Goal: Find specific page/section

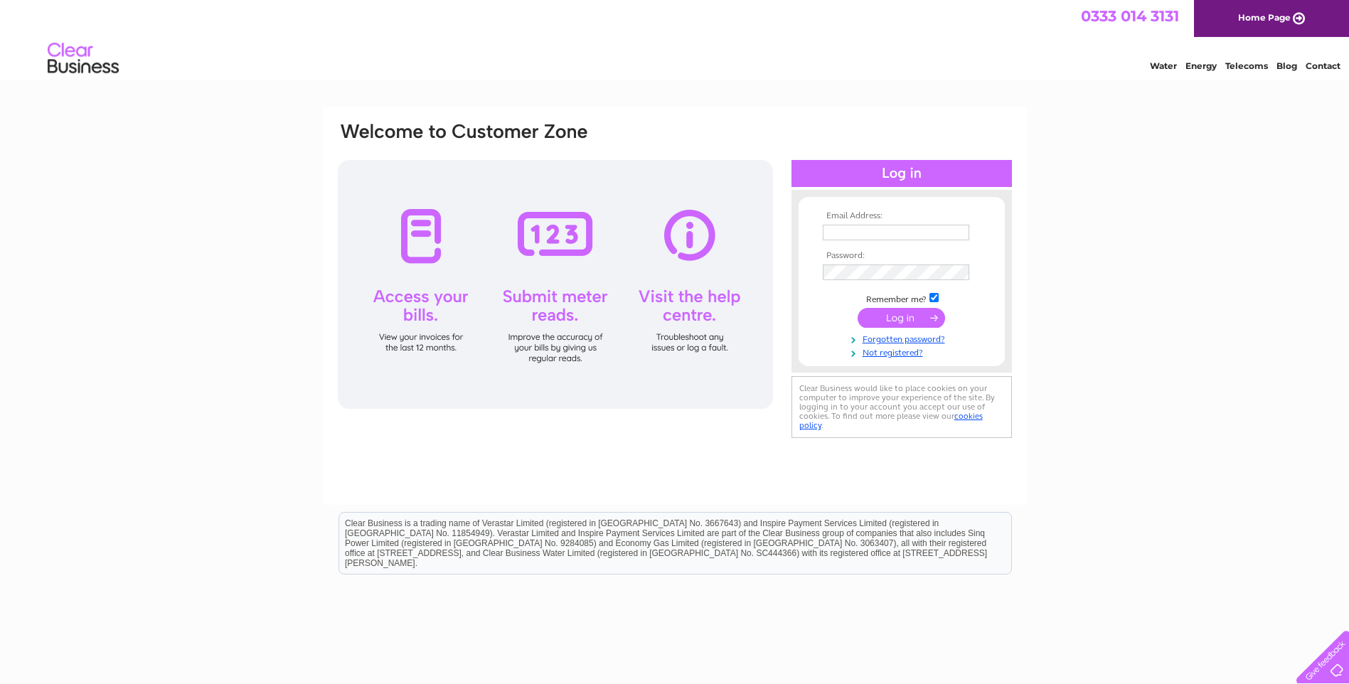
type input "info@oilspillproducts.co.uk"
click at [914, 314] on input "submit" at bounding box center [901, 318] width 87 height 20
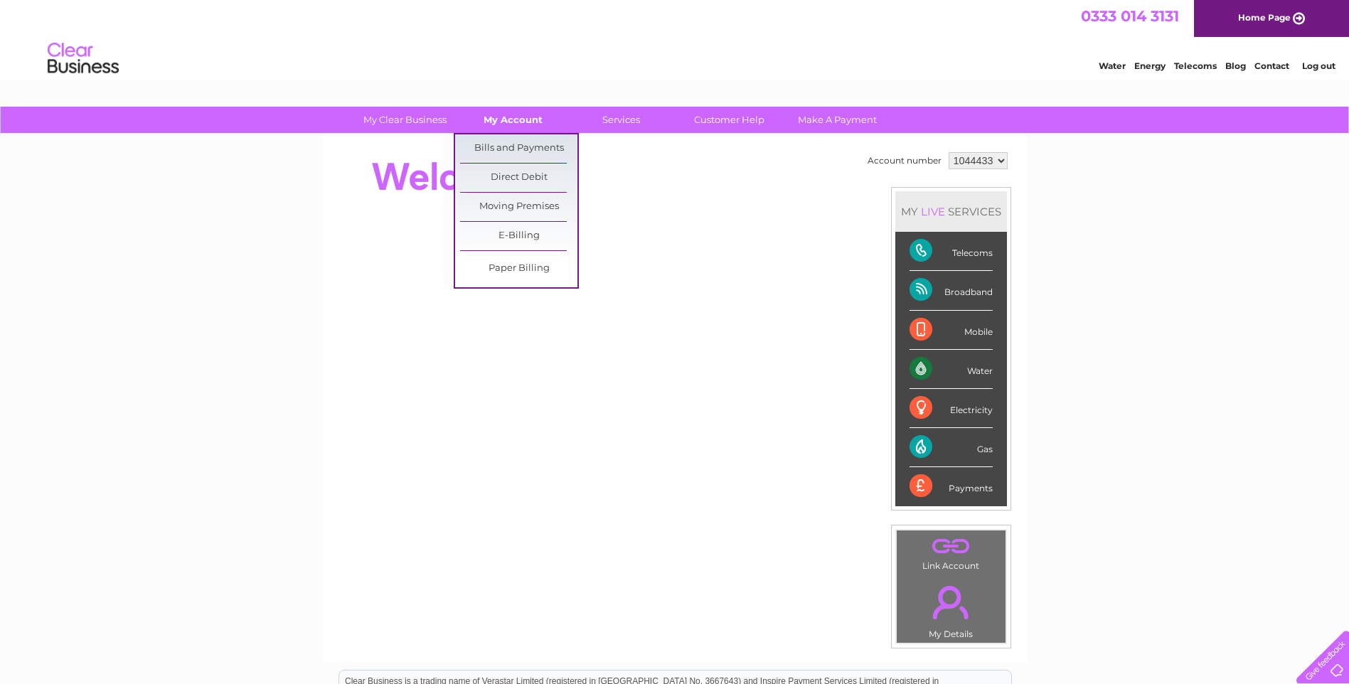
click at [538, 125] on link "My Account" at bounding box center [513, 120] width 117 height 26
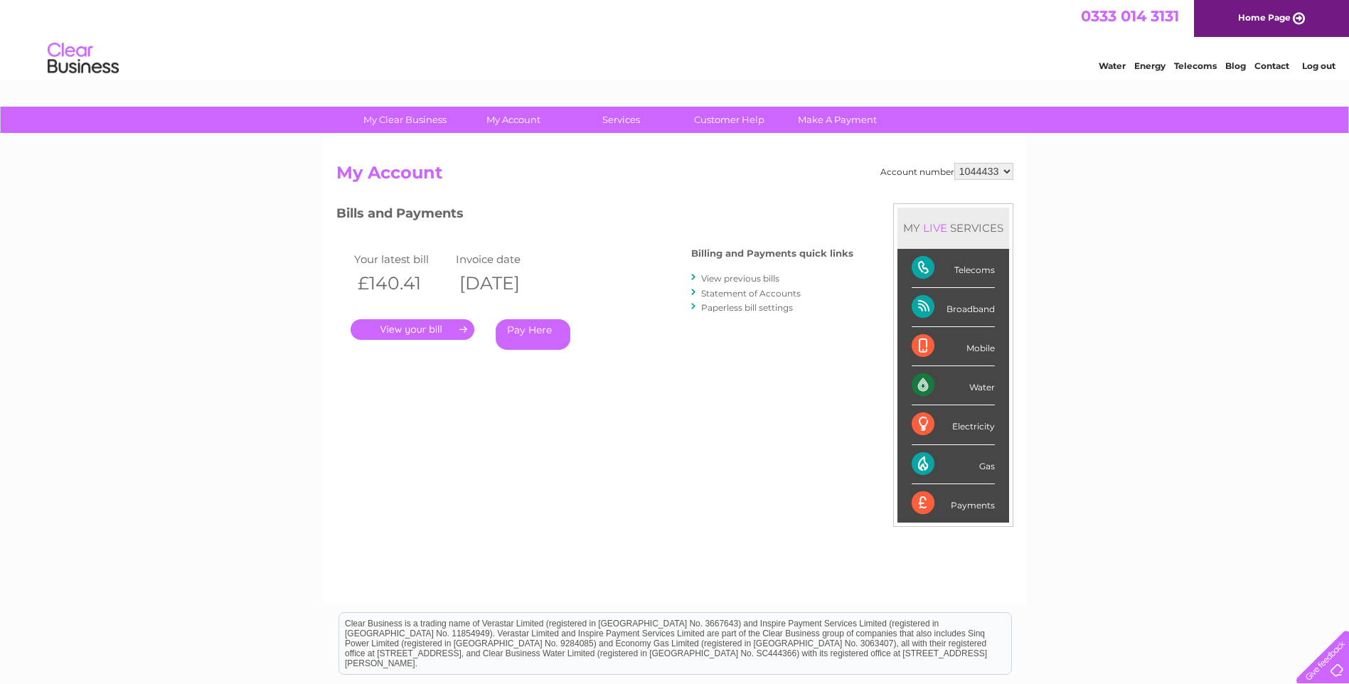
click at [409, 338] on link "." at bounding box center [413, 329] width 124 height 21
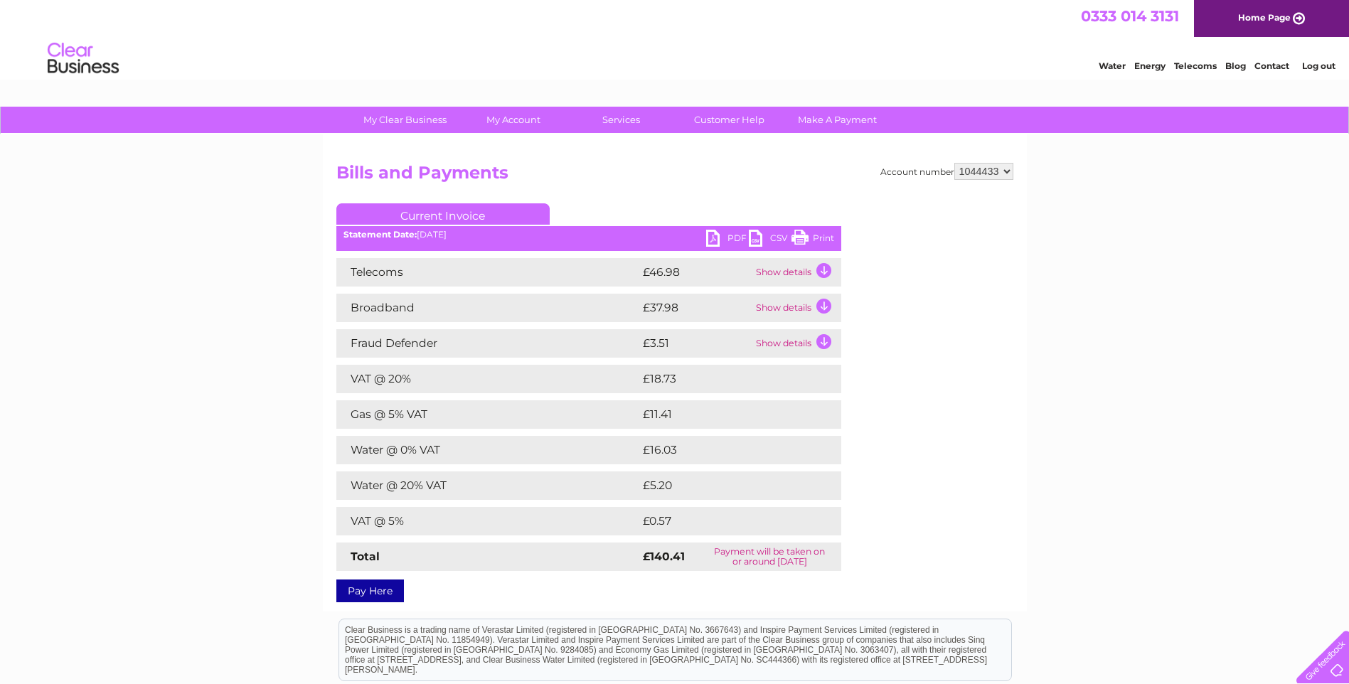
click at [1319, 65] on link "Log out" at bounding box center [1318, 65] width 33 height 11
